Goal: Browse casually

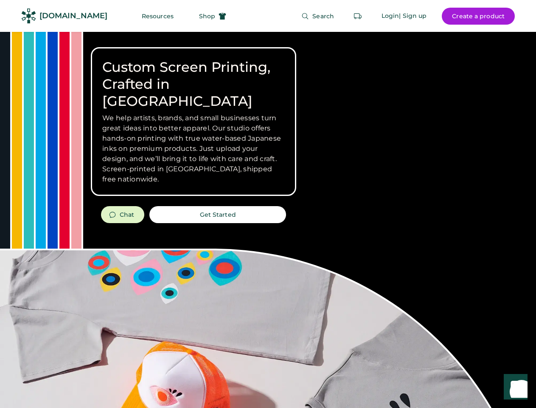
click at [268, 204] on div "Custom Screen Printing, Crafted in [GEOGRAPHIC_DATA] We help artists, brands, a…" at bounding box center [268, 301] width 536 height 539
click at [268, 220] on div "Custom Screen Printing, Crafted in [GEOGRAPHIC_DATA] We help artists, brands, a…" at bounding box center [268, 301] width 536 height 539
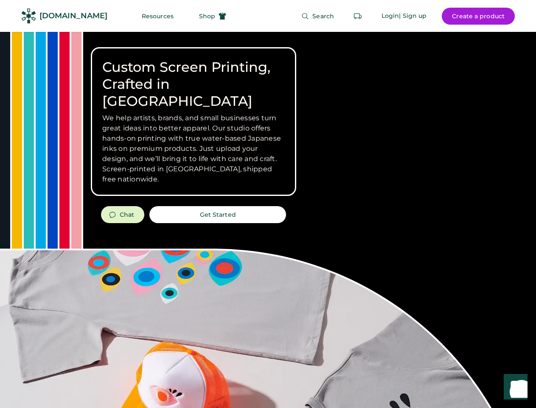
click at [268, 220] on div "Custom Screen Printing, Crafted in [GEOGRAPHIC_DATA] We help artists, brands, a…" at bounding box center [268, 301] width 536 height 539
click at [194, 121] on h3 "We help artists, brands, and small businesses turn great ideas into better appa…" at bounding box center [193, 148] width 183 height 71
click at [194, 113] on h3 "We help artists, brands, and small businesses turn great ideas into better appa…" at bounding box center [193, 148] width 183 height 71
click at [194, 76] on h1 "Custom Screen Printing, Crafted in [GEOGRAPHIC_DATA]" at bounding box center [193, 84] width 183 height 51
